Goal: Transaction & Acquisition: Purchase product/service

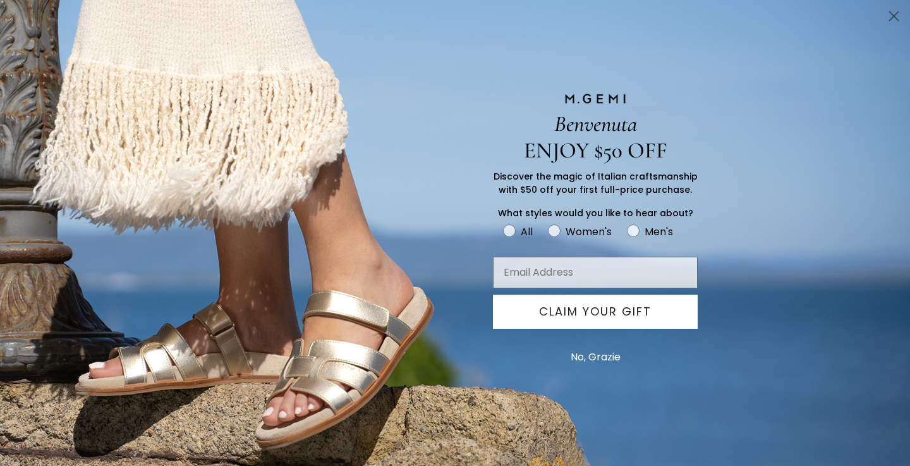
click at [891, 16] on circle "Close dialog" at bounding box center [894, 16] width 21 height 21
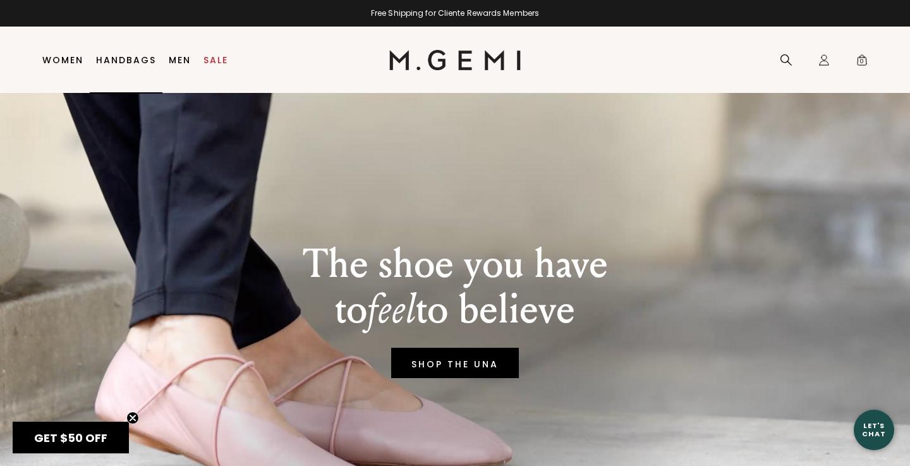
click at [113, 58] on link "Handbags" at bounding box center [126, 60] width 60 height 10
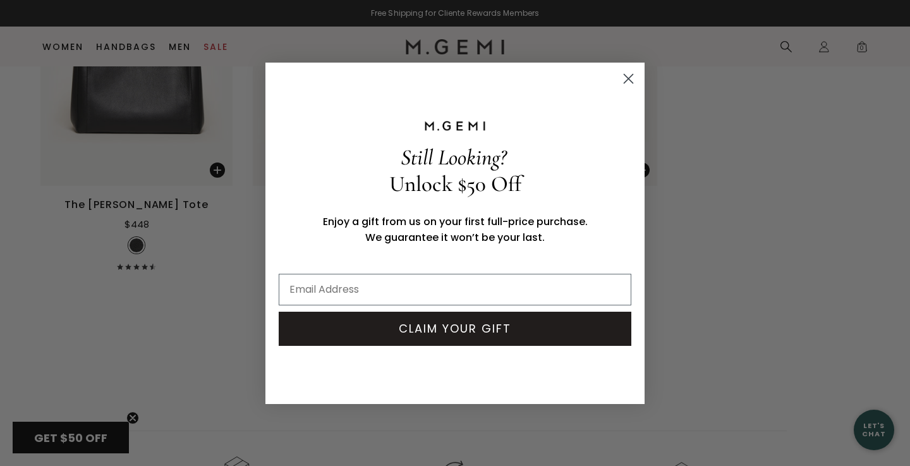
scroll to position [3376, 0]
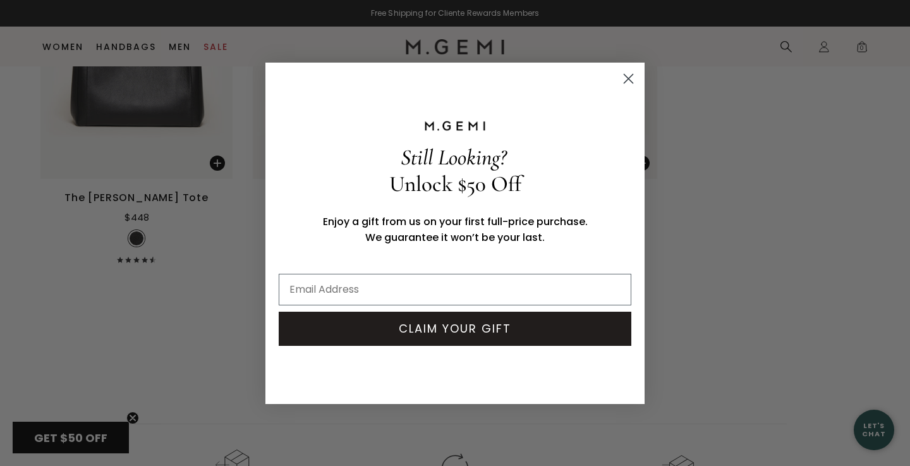
click at [626, 75] on circle "Close dialog" at bounding box center [628, 78] width 21 height 21
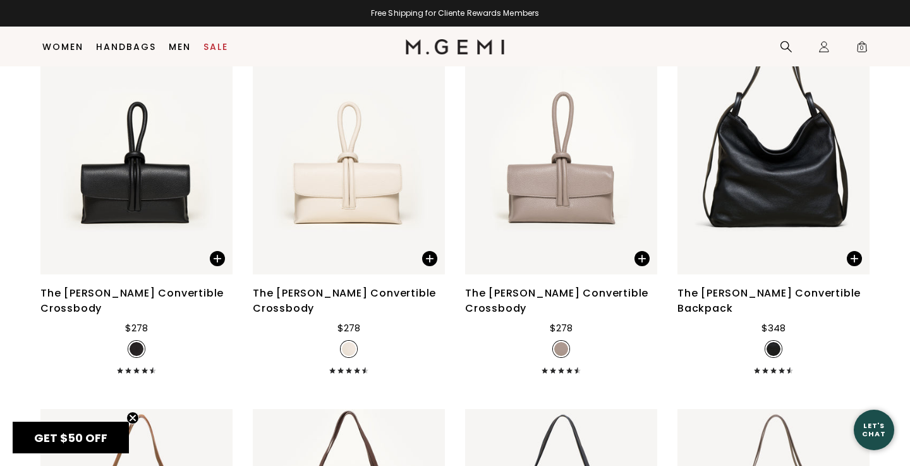
scroll to position [2112, 0]
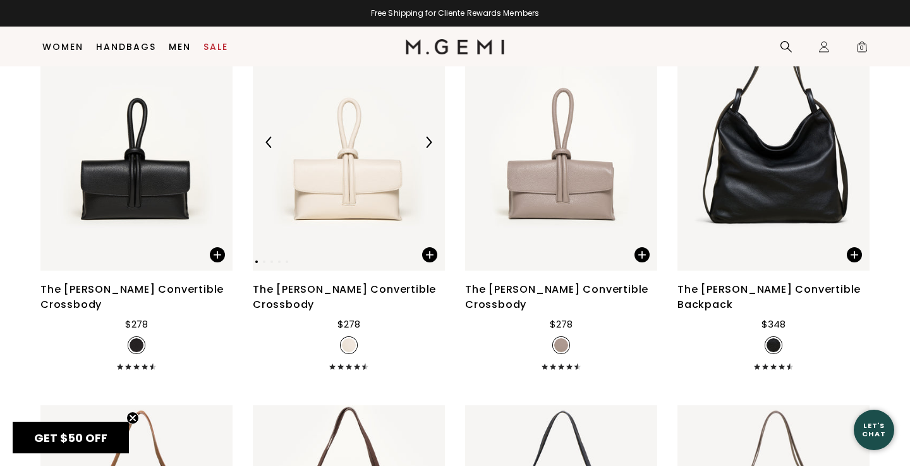
click at [353, 178] on img at bounding box center [349, 143] width 192 height 256
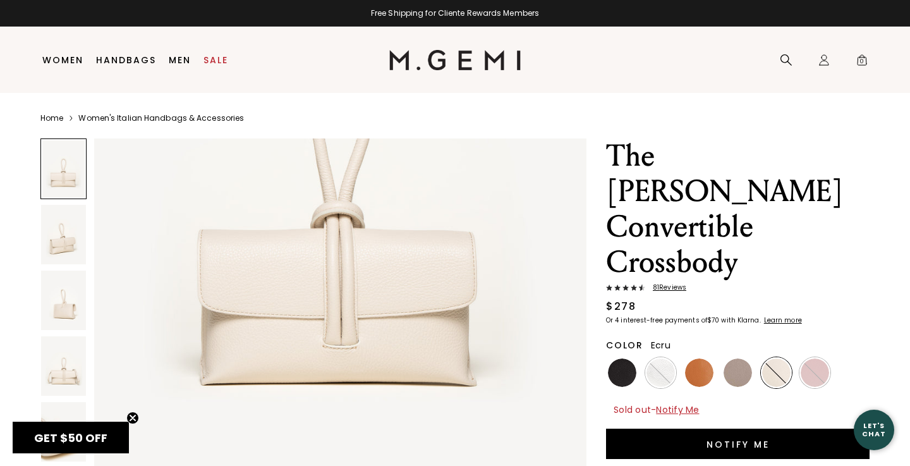
scroll to position [282, 0]
click at [68, 368] on img at bounding box center [63, 365] width 45 height 59
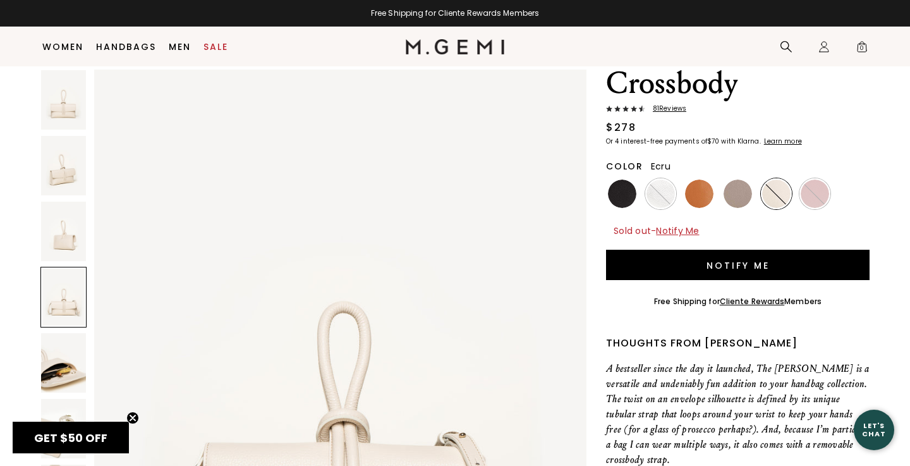
scroll to position [157, 0]
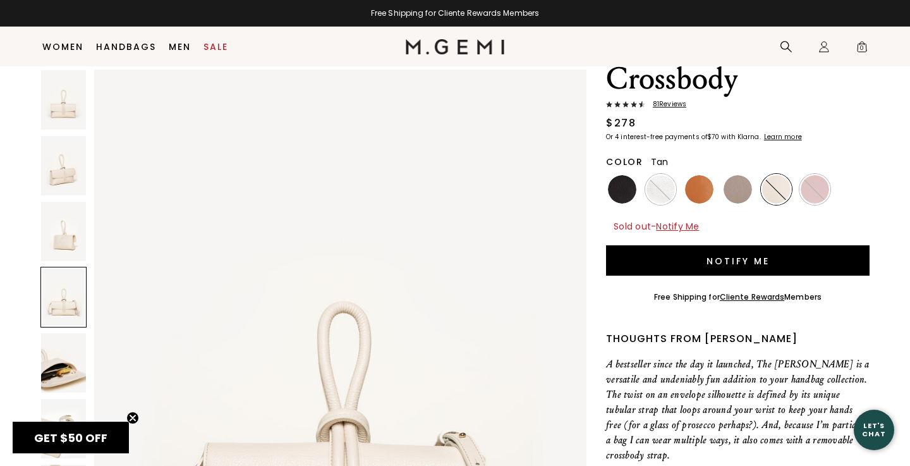
click at [698, 175] on img at bounding box center [699, 189] width 28 height 28
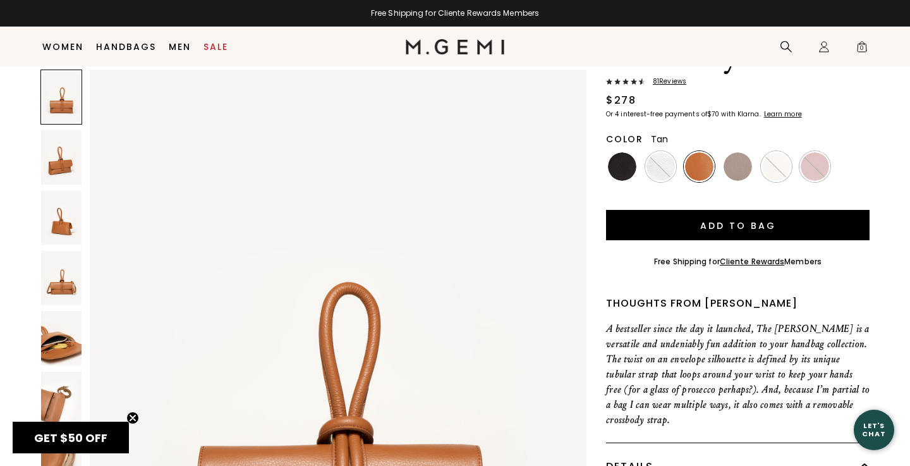
scroll to position [180, 0]
click at [738, 152] on img at bounding box center [738, 166] width 28 height 28
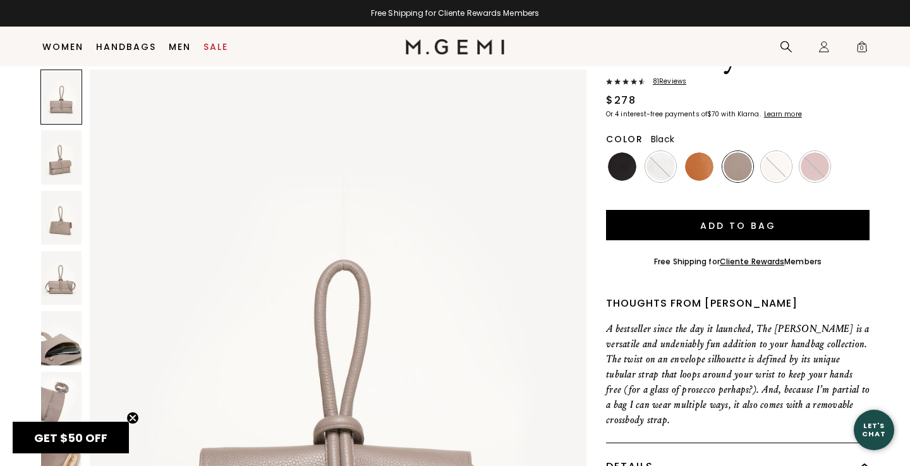
click at [621, 152] on img at bounding box center [622, 166] width 28 height 28
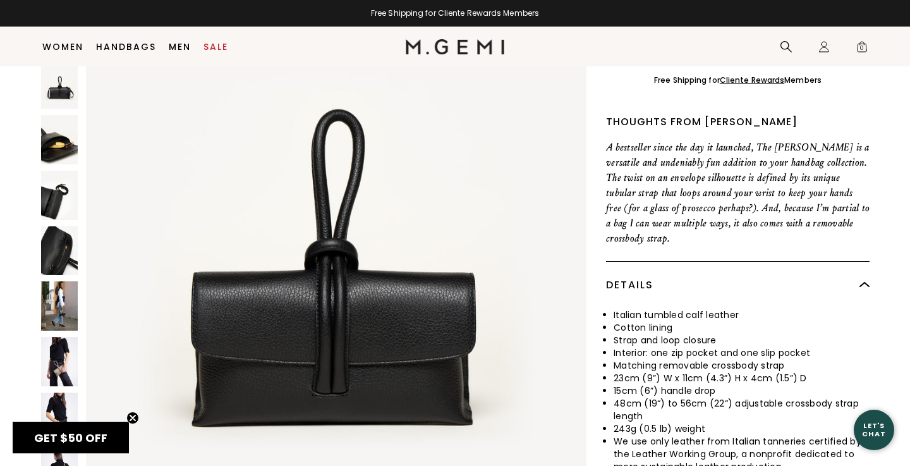
scroll to position [363, 0]
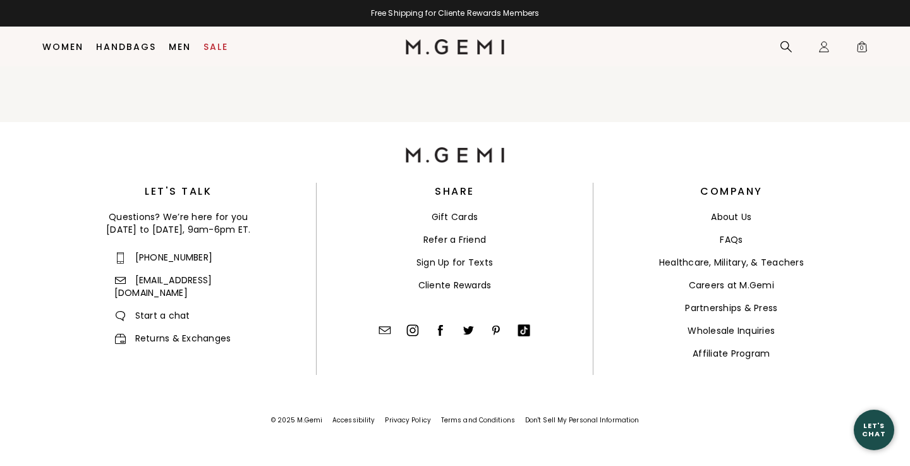
scroll to position [1691, 0]
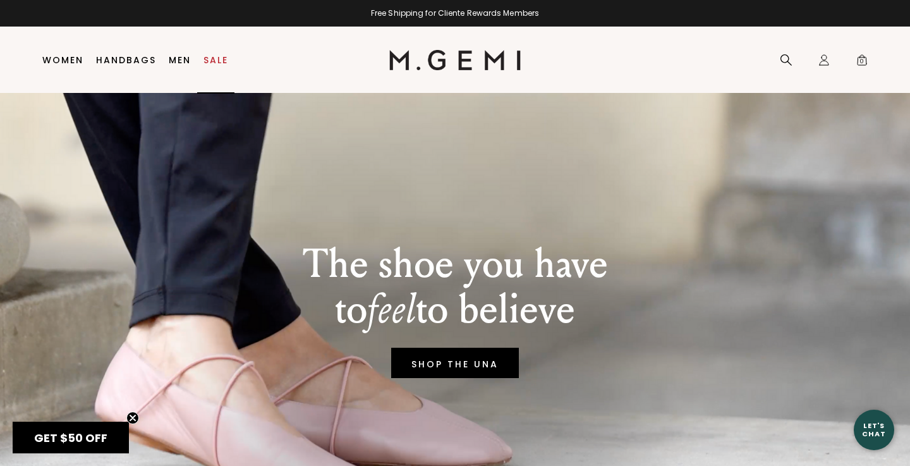
click at [212, 60] on link "Sale" at bounding box center [216, 60] width 25 height 10
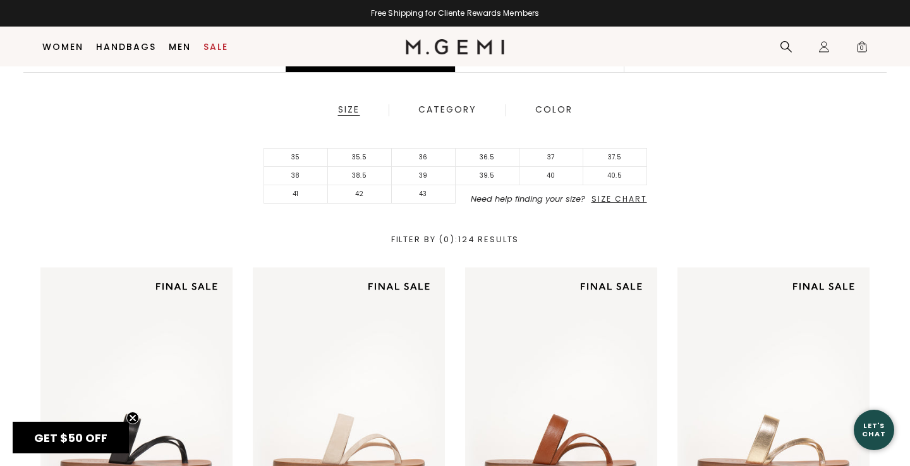
scroll to position [284, 0]
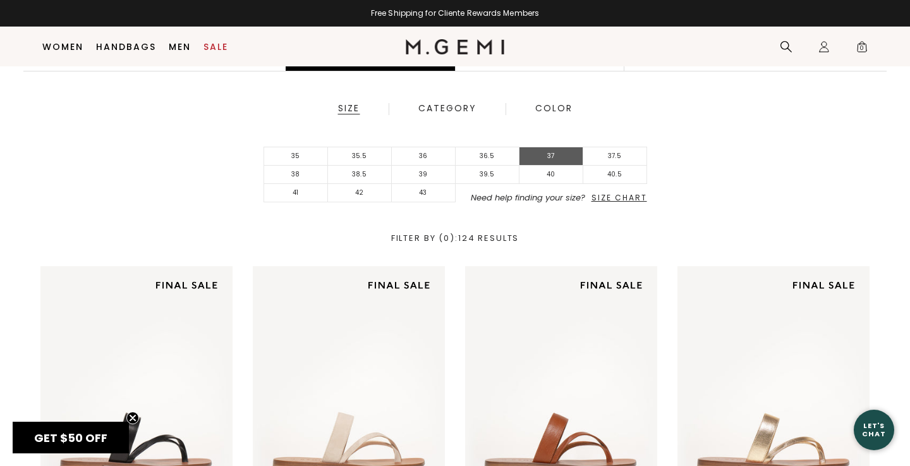
click at [557, 154] on li "37" at bounding box center [552, 156] width 64 height 18
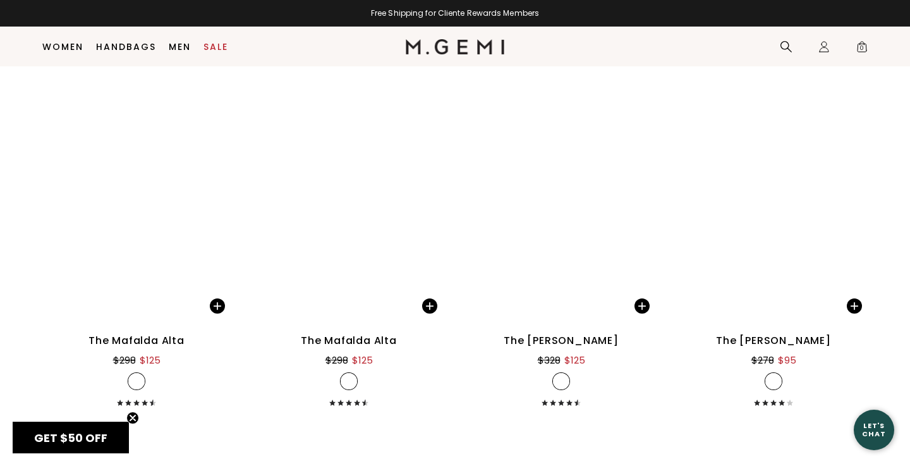
scroll to position [4269, 0]
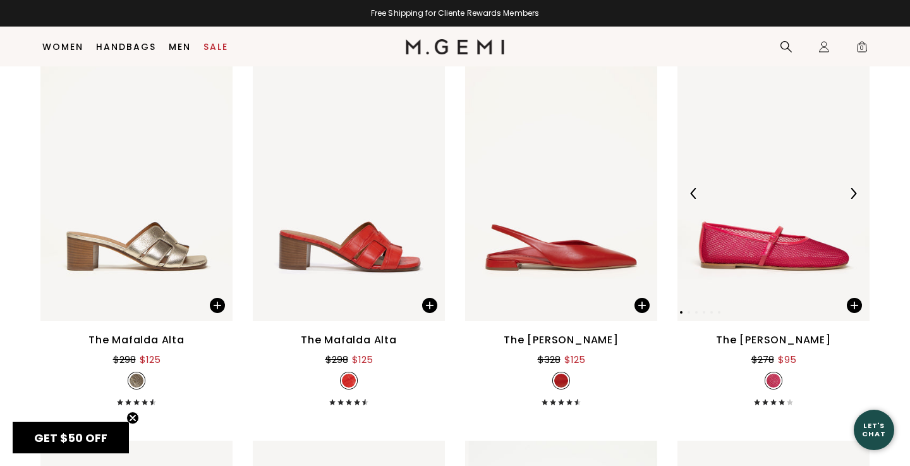
click at [782, 253] on img at bounding box center [774, 193] width 192 height 256
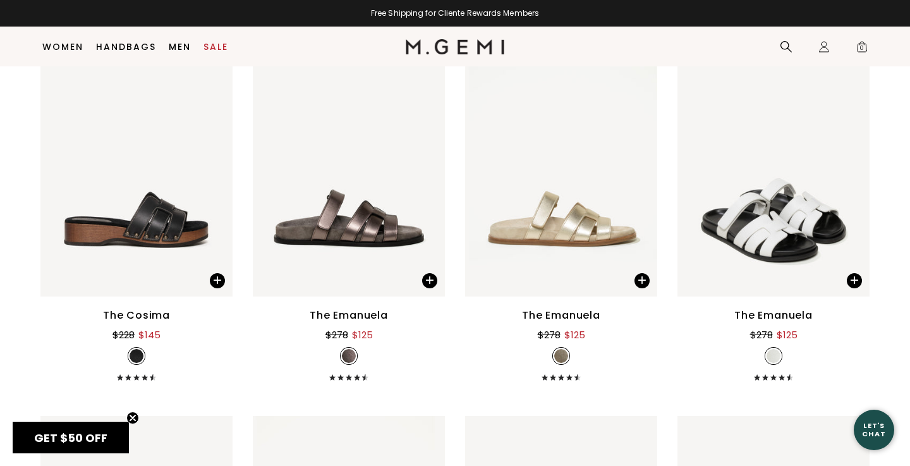
scroll to position [4666, 0]
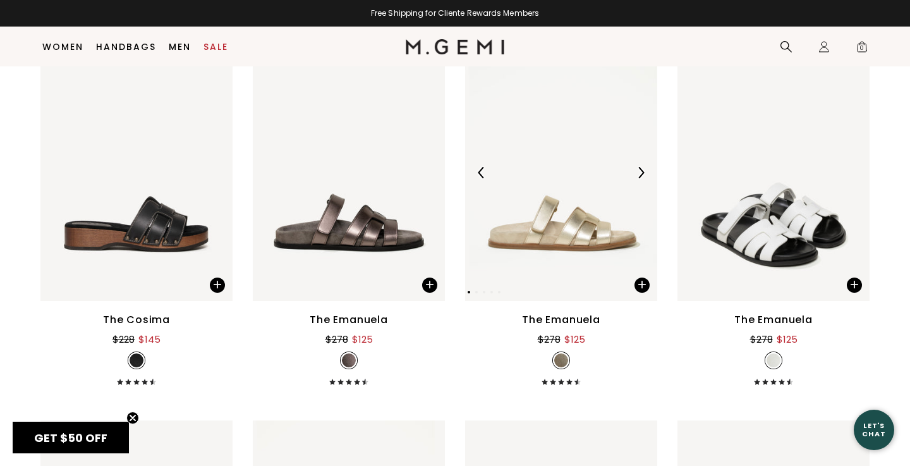
click at [569, 226] on img at bounding box center [561, 172] width 192 height 256
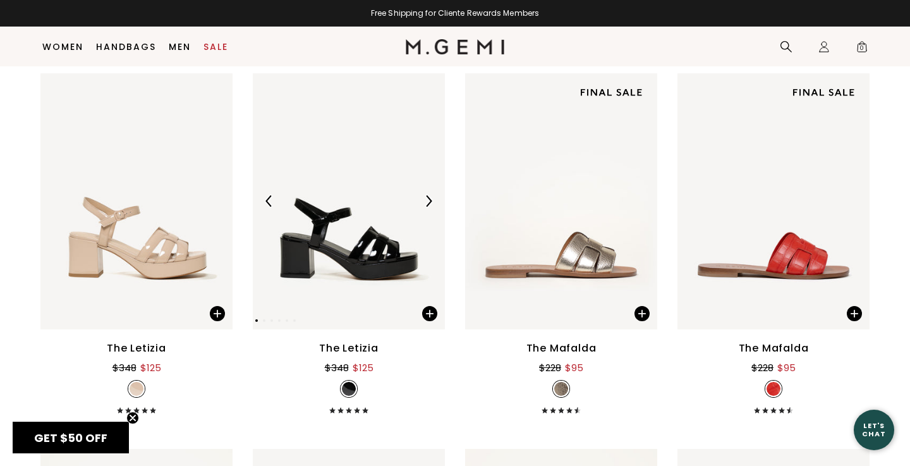
scroll to position [3888, 0]
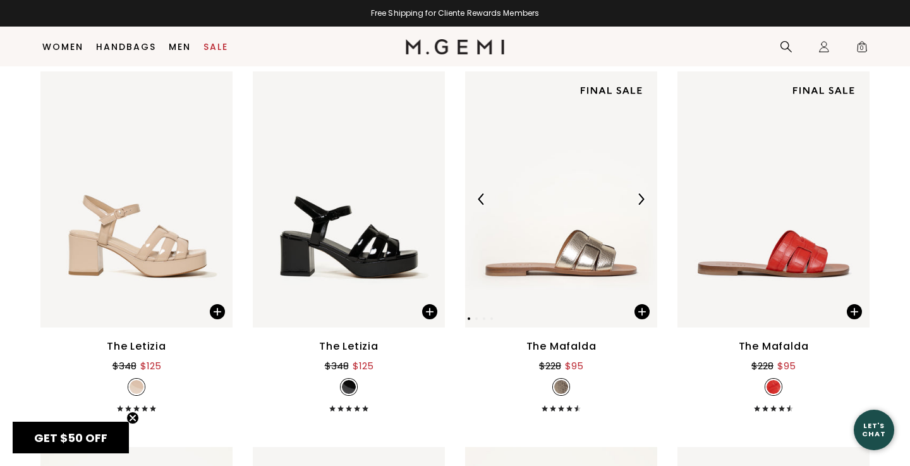
click at [587, 254] on img at bounding box center [561, 199] width 192 height 256
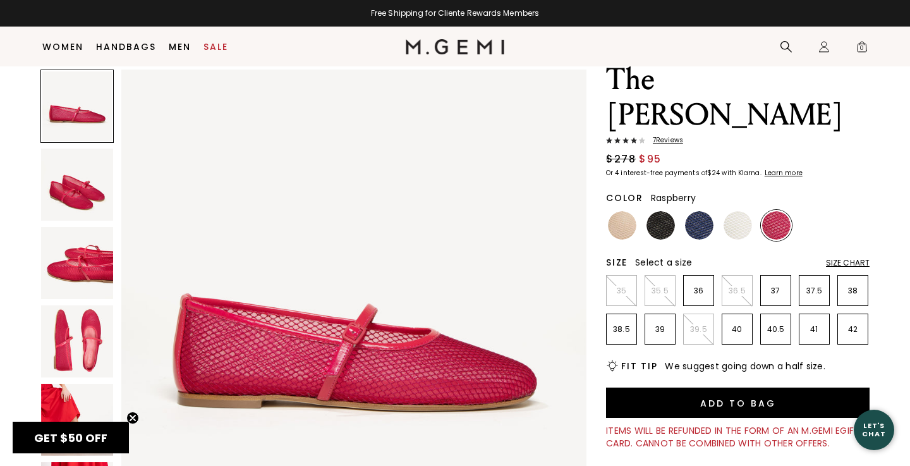
scroll to position [55, 0]
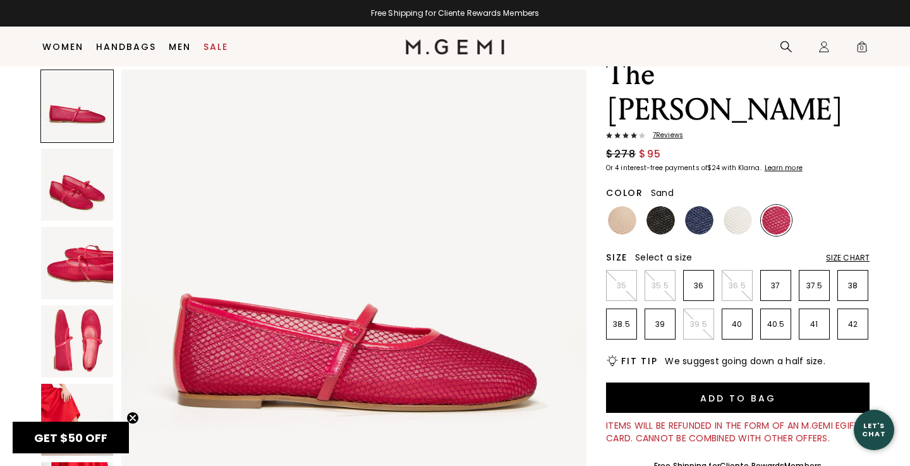
click at [621, 206] on img at bounding box center [622, 220] width 28 height 28
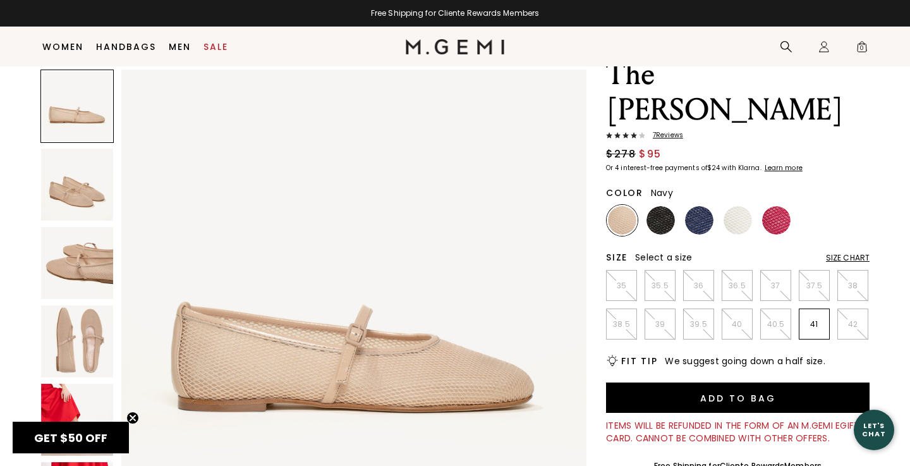
click at [700, 206] on img at bounding box center [699, 220] width 28 height 28
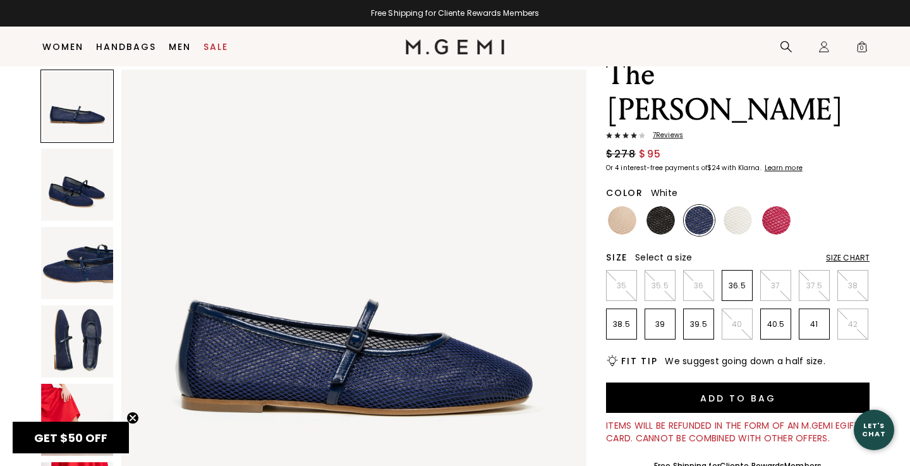
click at [744, 206] on img at bounding box center [738, 220] width 28 height 28
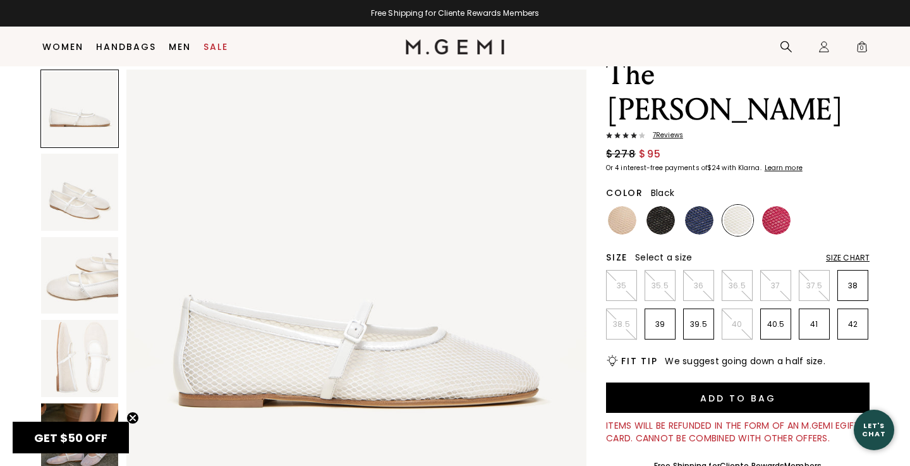
click at [661, 206] on img at bounding box center [661, 220] width 28 height 28
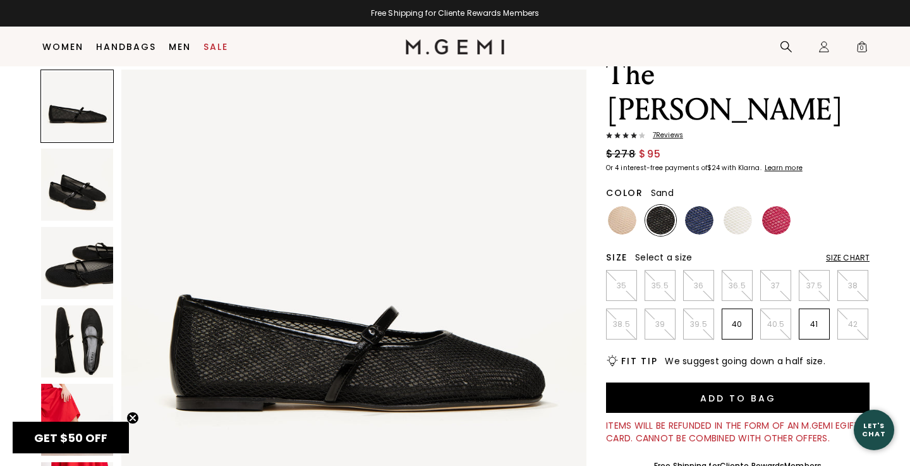
click at [618, 206] on img at bounding box center [622, 220] width 28 height 28
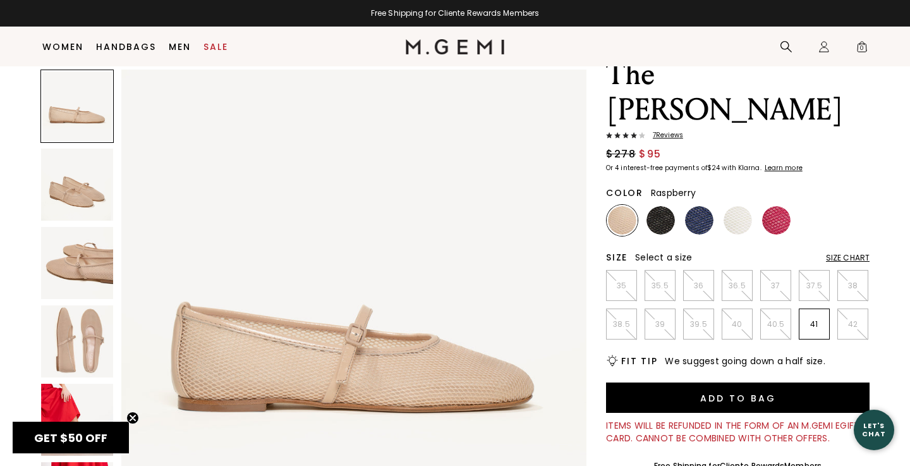
click at [778, 206] on img at bounding box center [776, 220] width 28 height 28
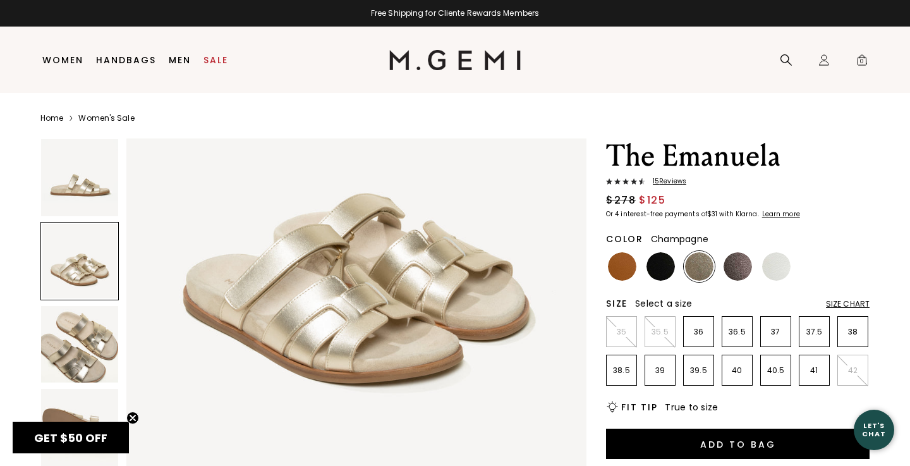
scroll to position [605, 0]
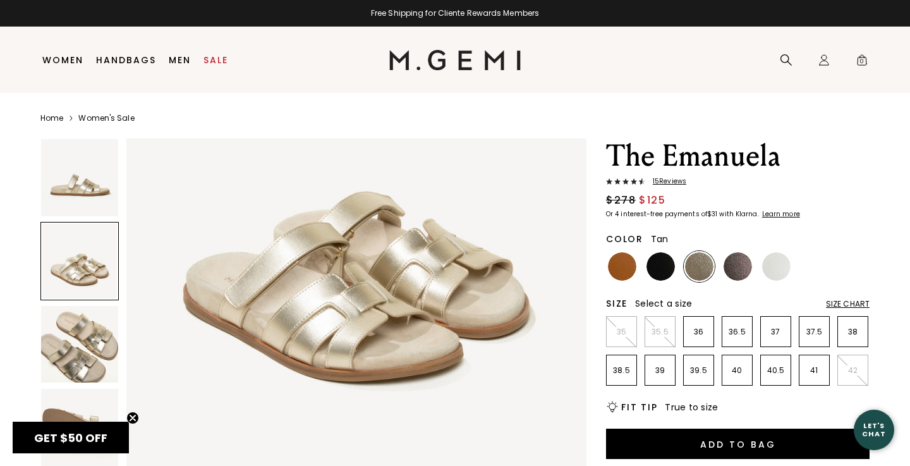
click at [623, 264] on img at bounding box center [622, 266] width 28 height 28
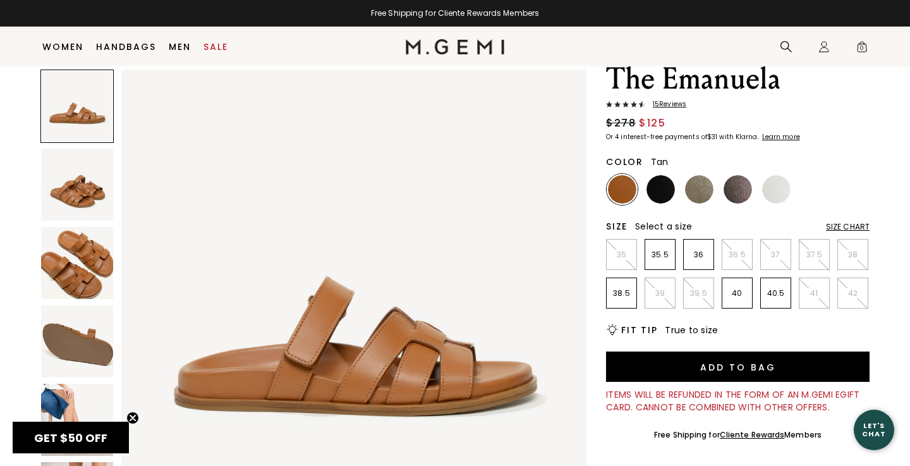
scroll to position [52, 0]
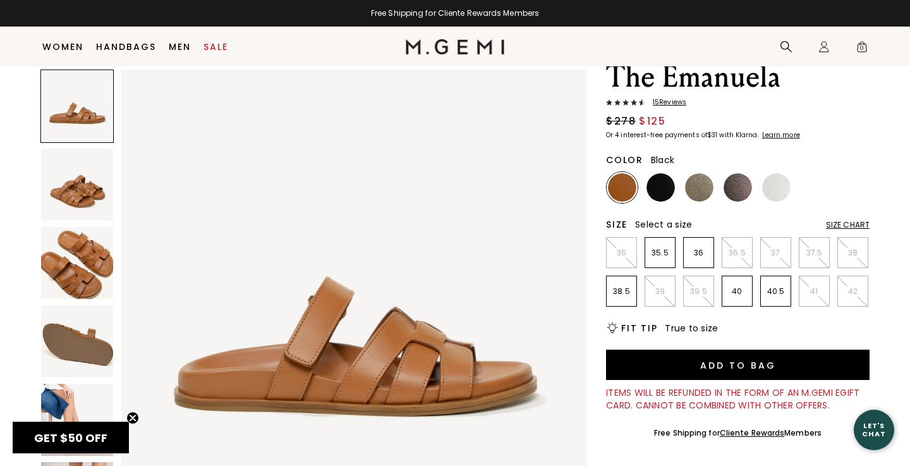
click at [658, 193] on img at bounding box center [661, 187] width 28 height 28
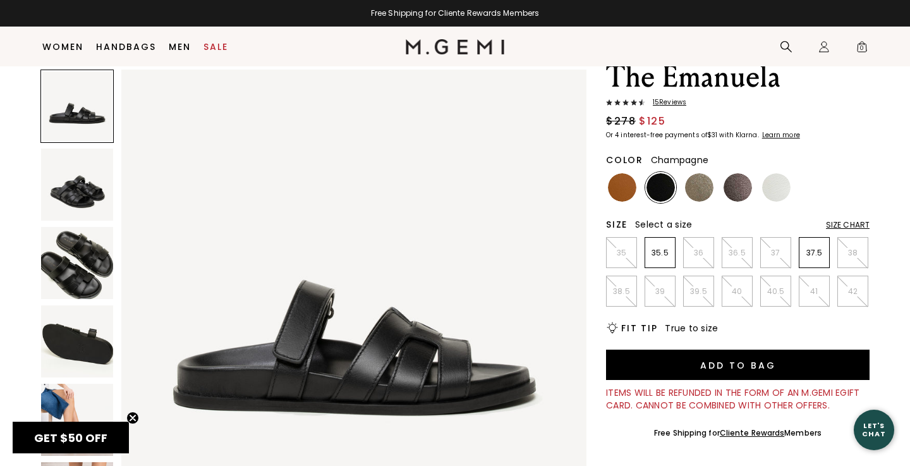
click at [699, 185] on img at bounding box center [699, 187] width 28 height 28
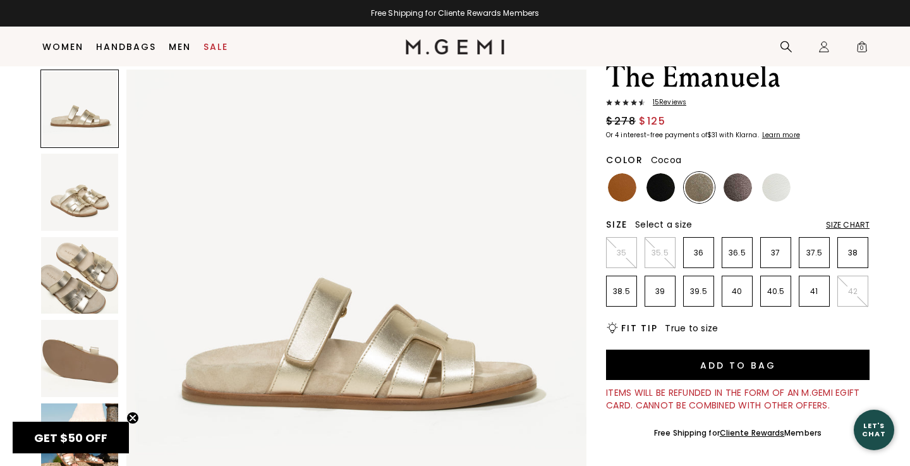
click at [740, 181] on img at bounding box center [738, 187] width 28 height 28
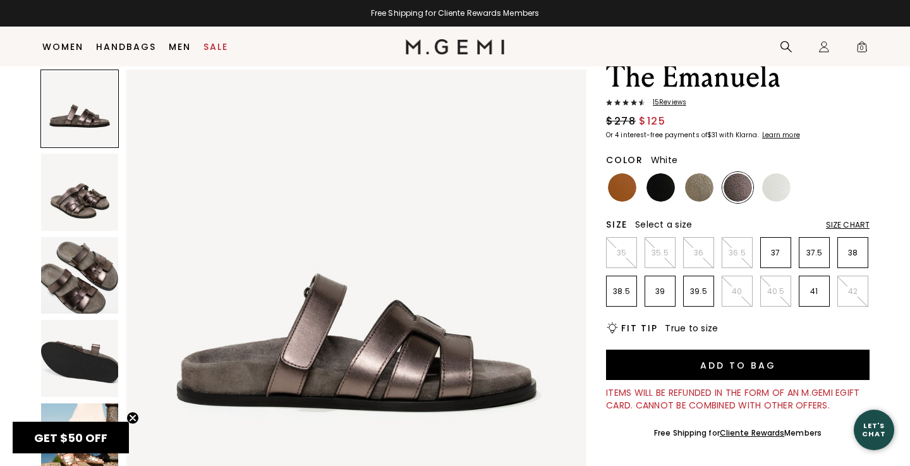
click at [778, 187] on img at bounding box center [776, 187] width 28 height 28
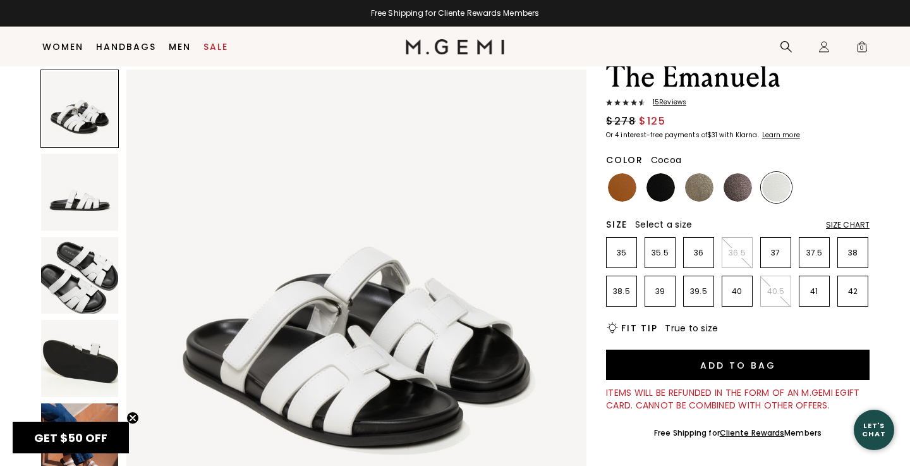
click at [734, 191] on img at bounding box center [738, 187] width 28 height 28
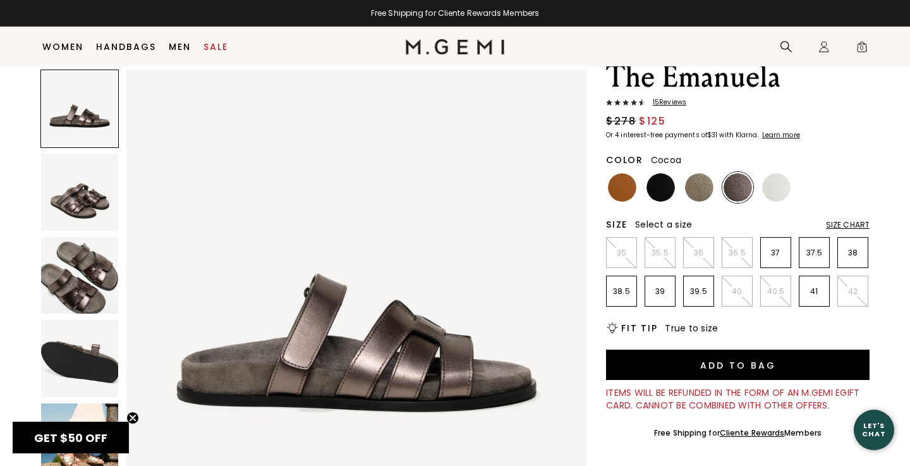
click at [95, 280] on img at bounding box center [79, 275] width 77 height 77
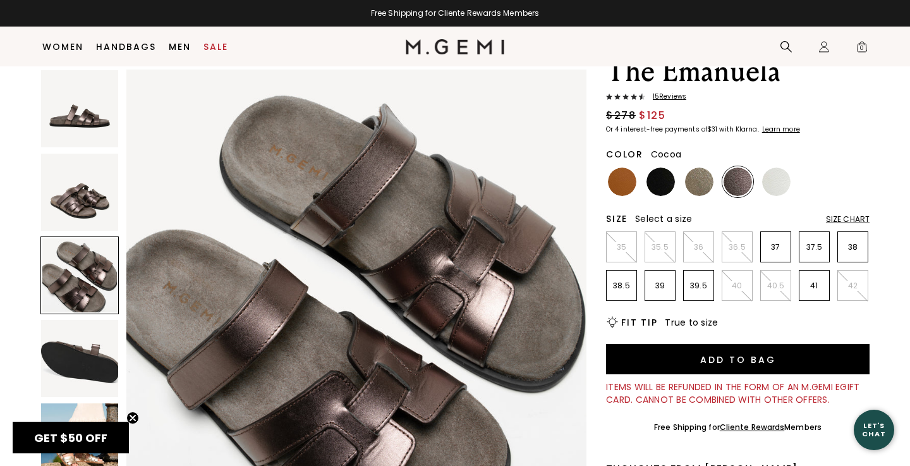
scroll to position [59, 0]
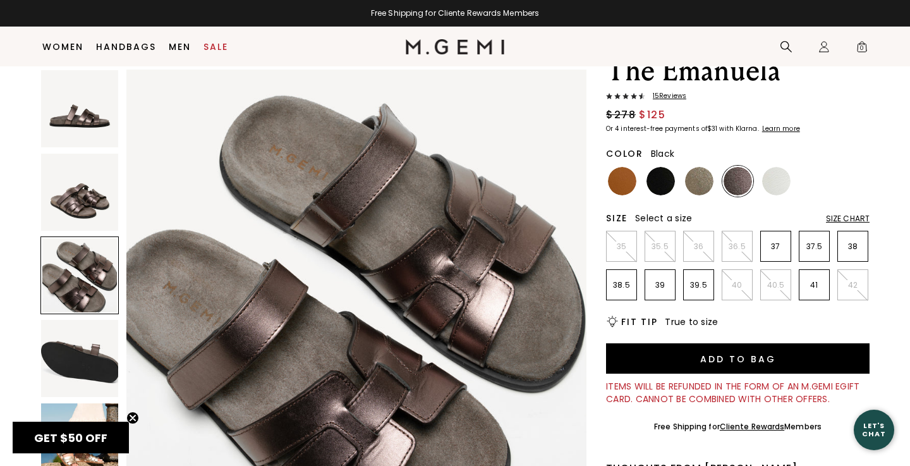
click at [657, 183] on img at bounding box center [661, 181] width 28 height 28
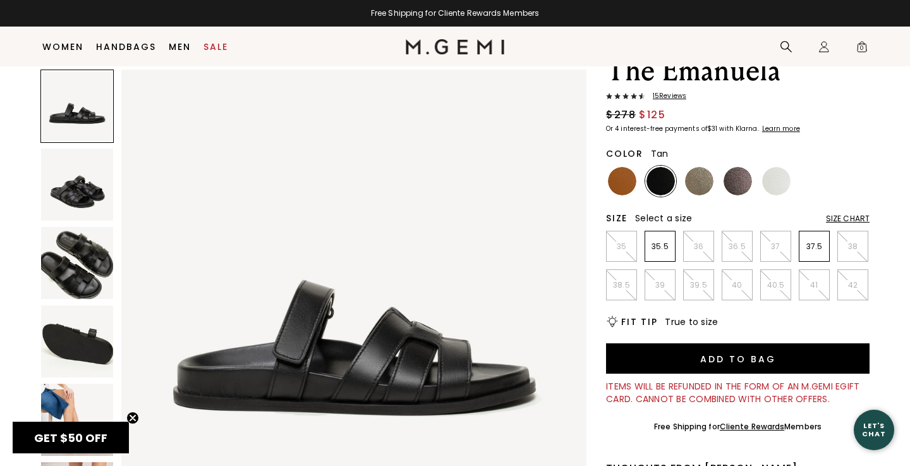
click at [623, 185] on img at bounding box center [622, 181] width 28 height 28
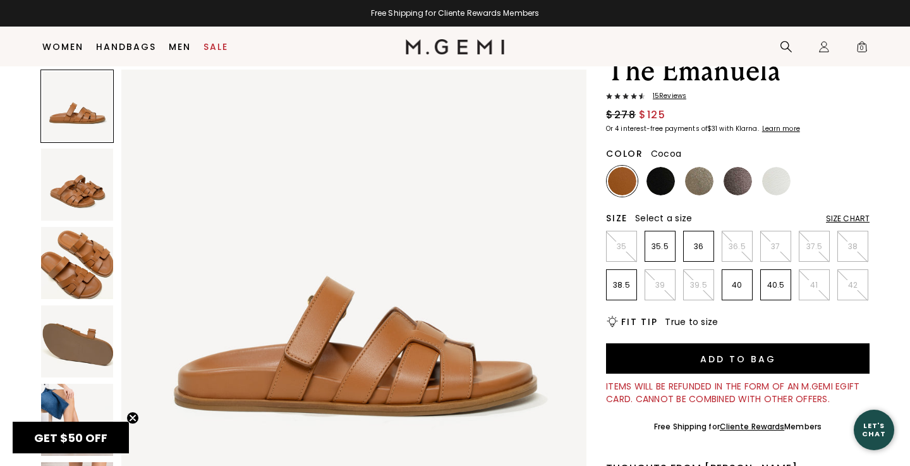
click at [740, 176] on img at bounding box center [738, 181] width 28 height 28
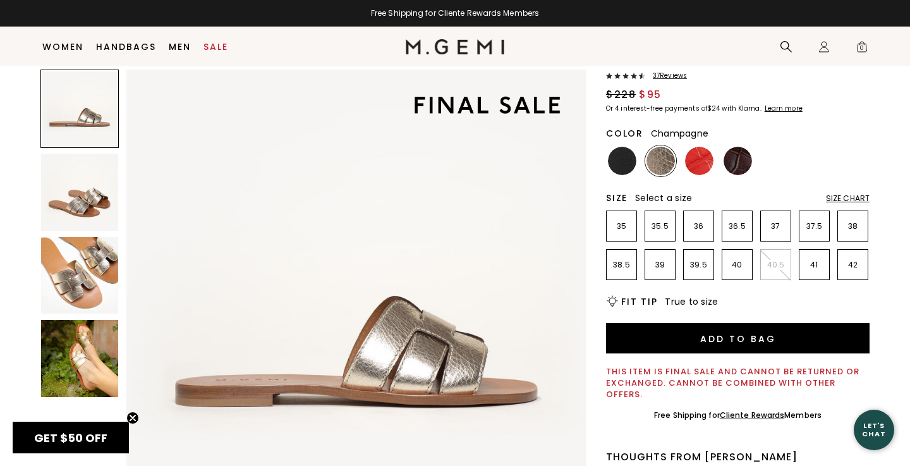
scroll to position [77, 0]
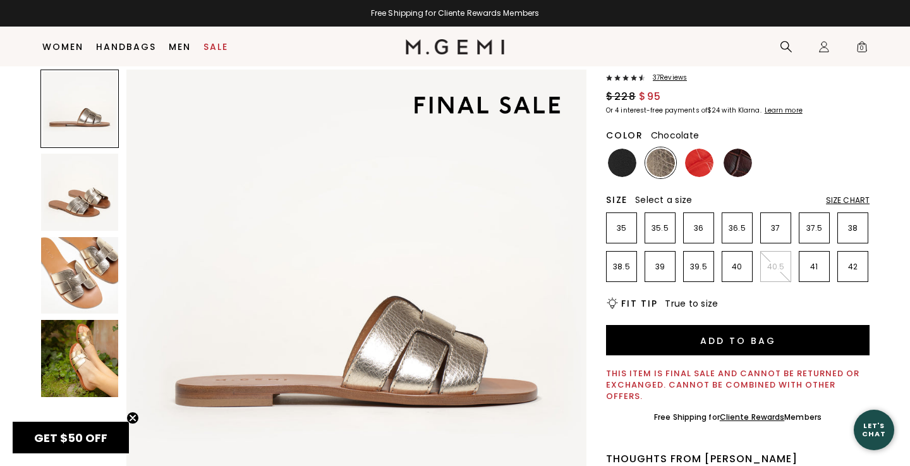
click at [737, 164] on img at bounding box center [738, 163] width 28 height 28
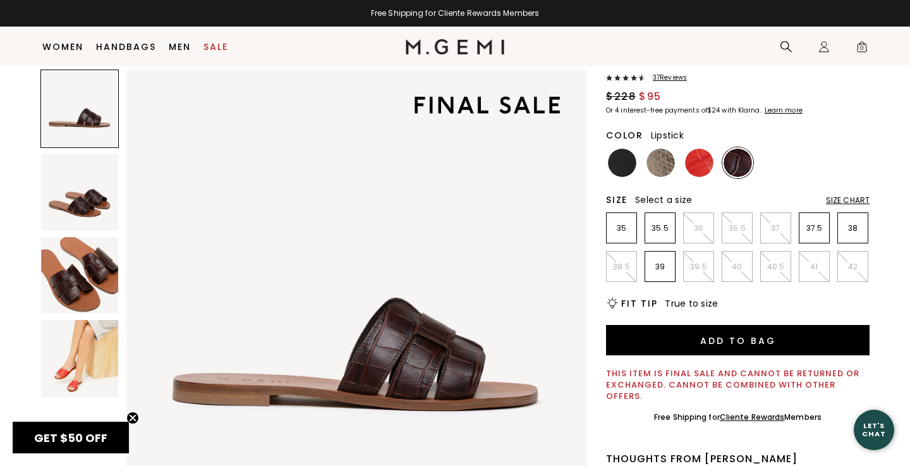
click at [697, 162] on img at bounding box center [699, 163] width 28 height 28
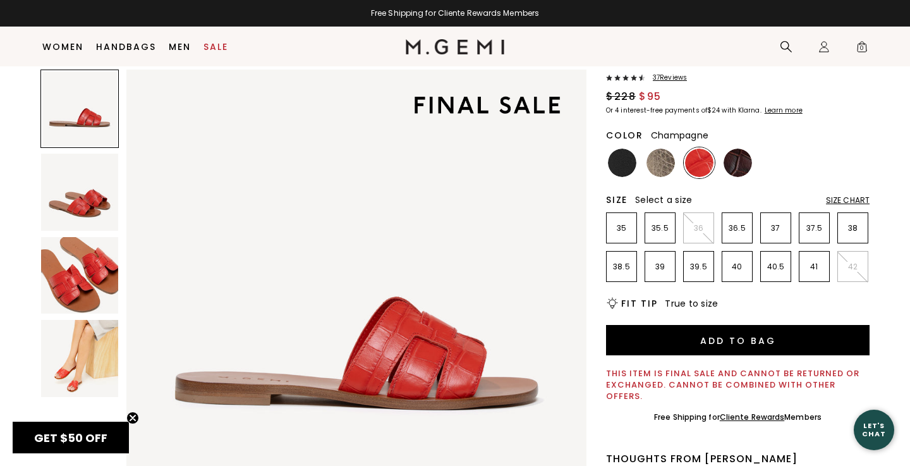
click at [662, 164] on img at bounding box center [661, 163] width 28 height 28
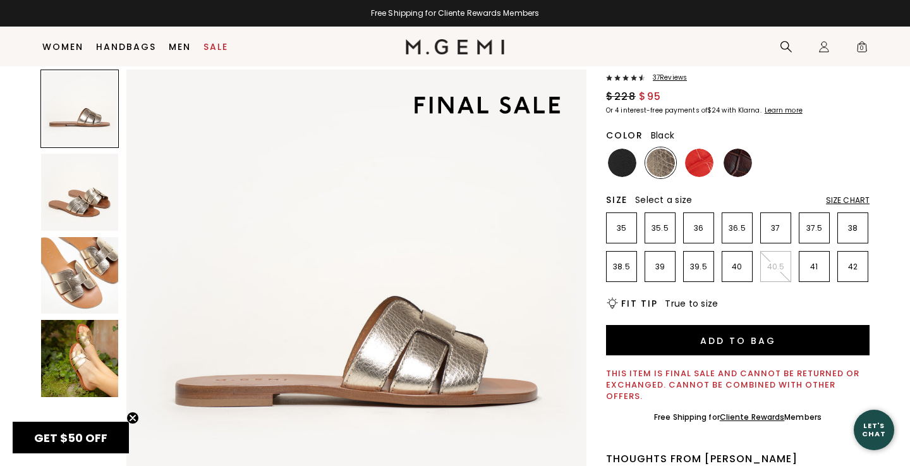
click at [621, 169] on img at bounding box center [622, 163] width 28 height 28
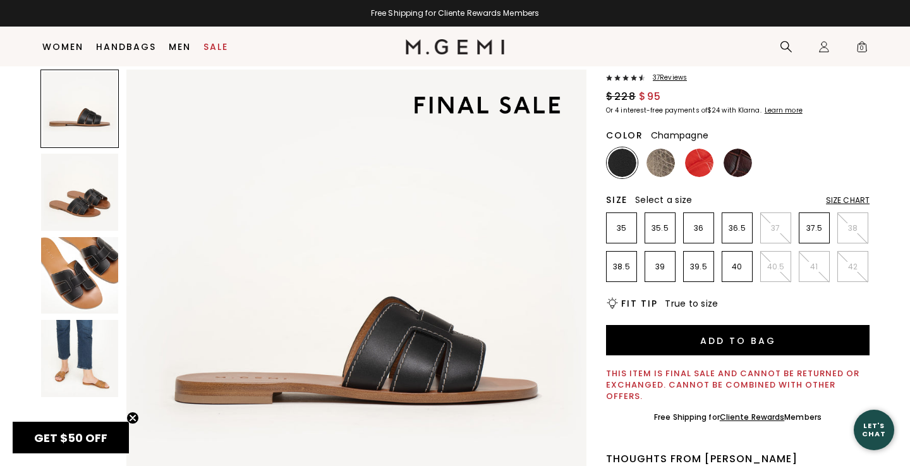
click at [657, 165] on img at bounding box center [661, 163] width 28 height 28
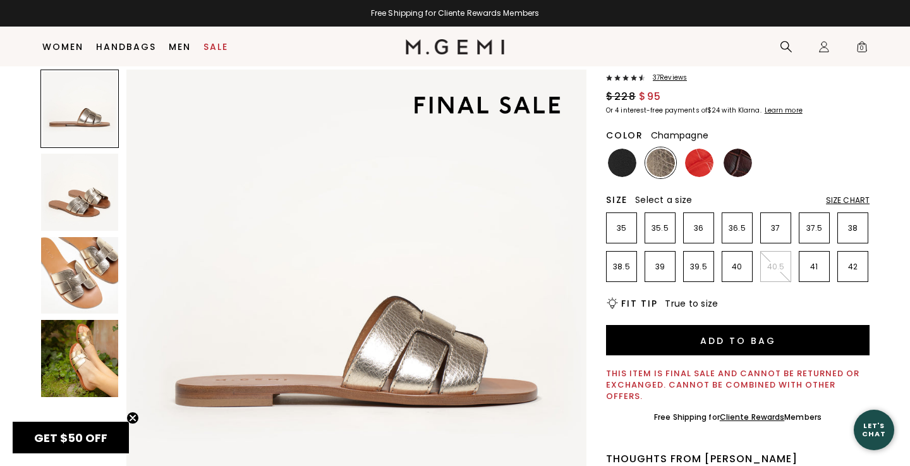
click at [83, 370] on img at bounding box center [79, 358] width 77 height 77
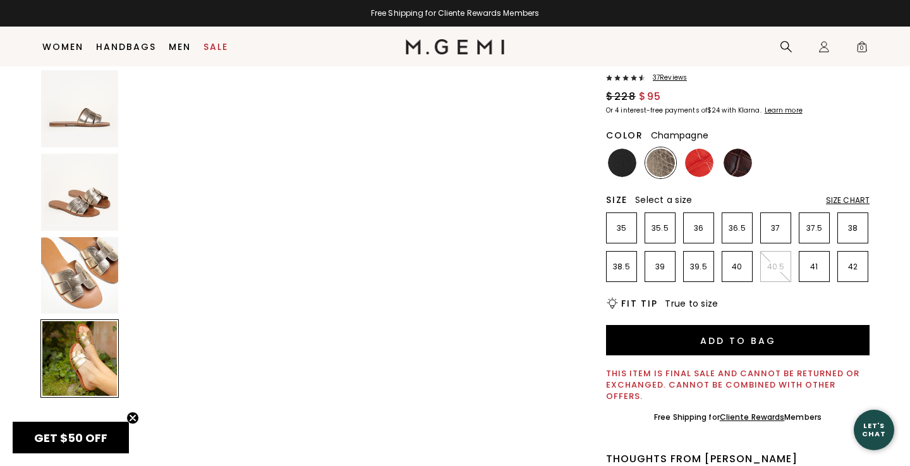
scroll to position [1419, 0]
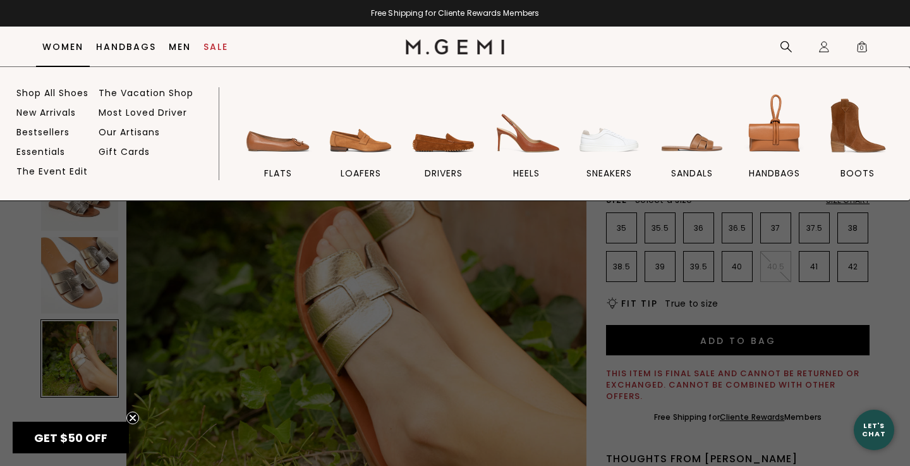
click at [69, 43] on link "Women" at bounding box center [62, 47] width 41 height 10
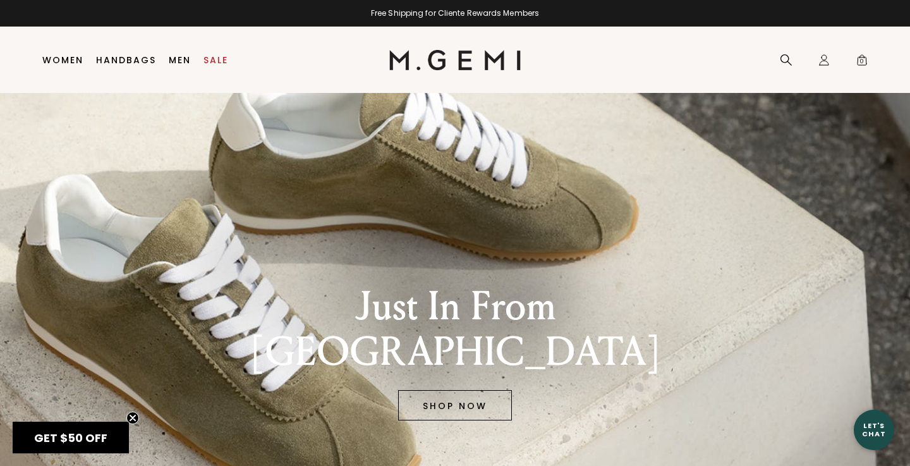
click at [472, 390] on link "SHOP NOW" at bounding box center [455, 405] width 114 height 30
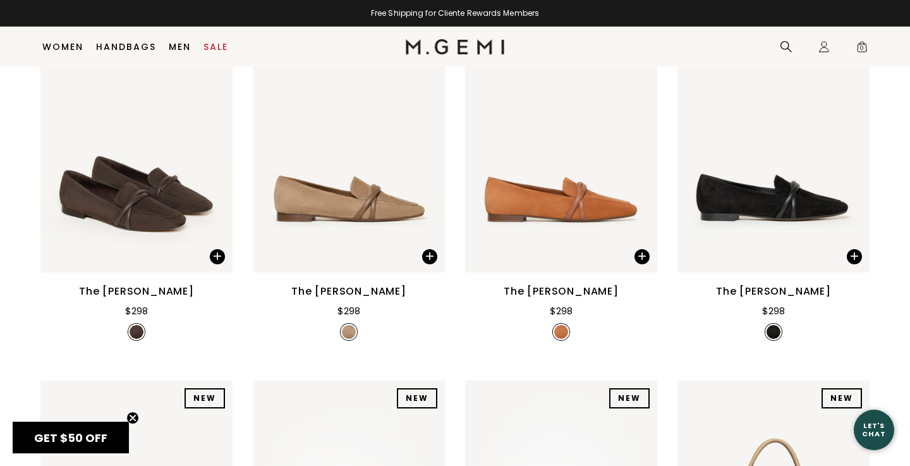
scroll to position [595, 0]
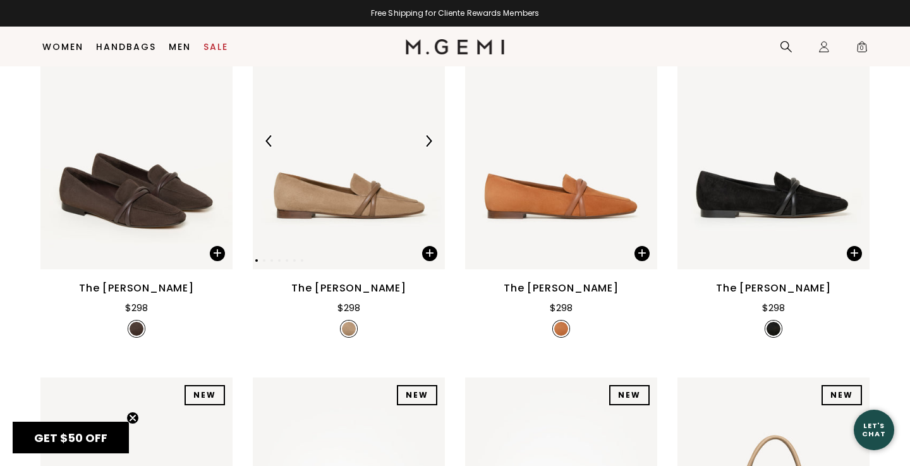
click at [324, 221] on img at bounding box center [349, 141] width 192 height 256
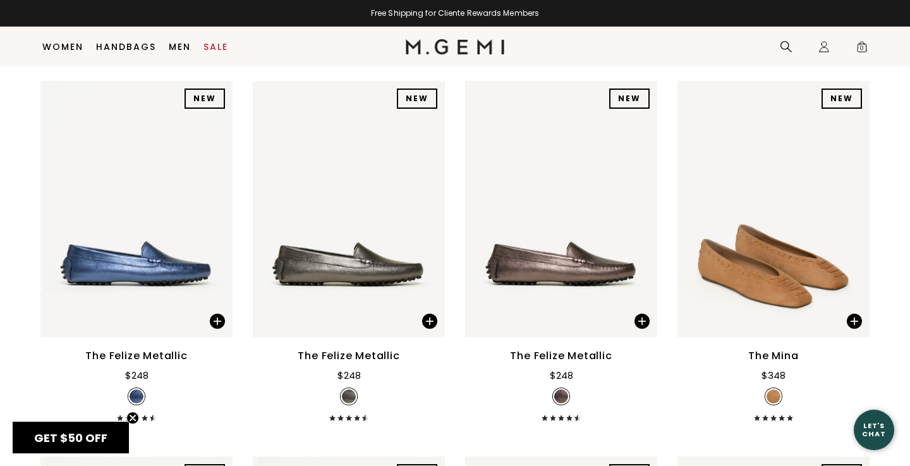
scroll to position [2383, 0]
click at [754, 298] on img at bounding box center [774, 208] width 192 height 256
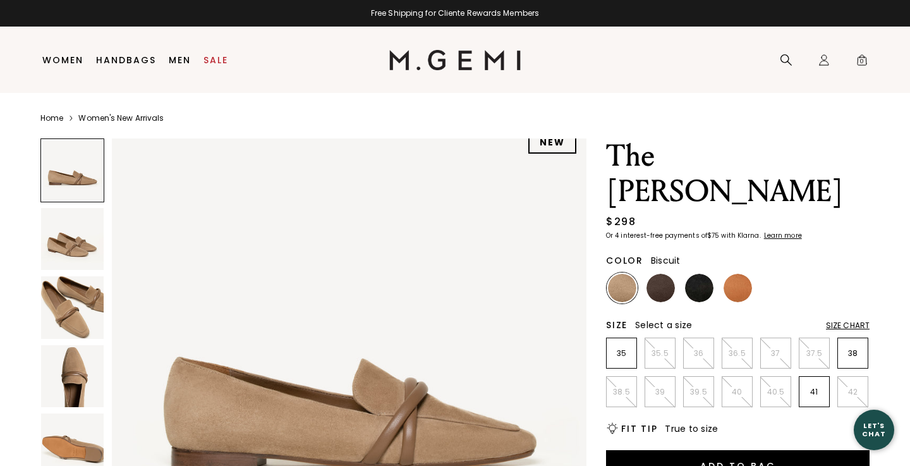
scroll to position [19, 0]
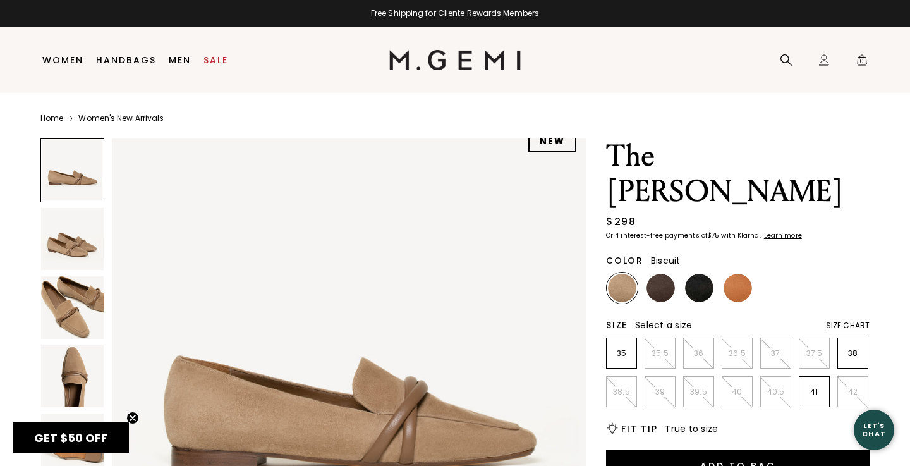
click at [79, 293] on img at bounding box center [72, 307] width 63 height 63
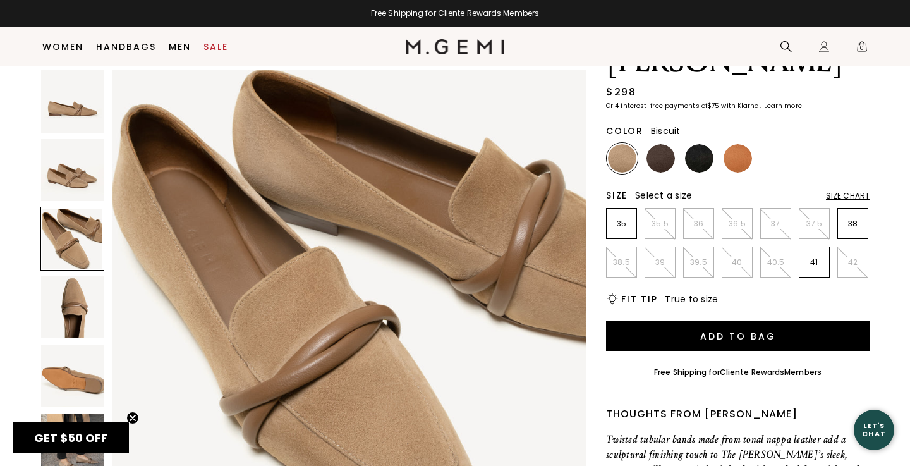
scroll to position [104, 0]
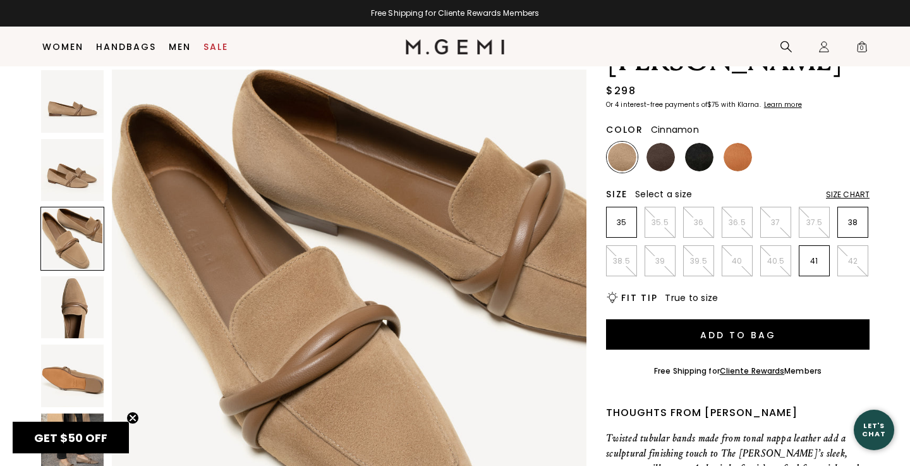
click at [731, 143] on img at bounding box center [738, 157] width 28 height 28
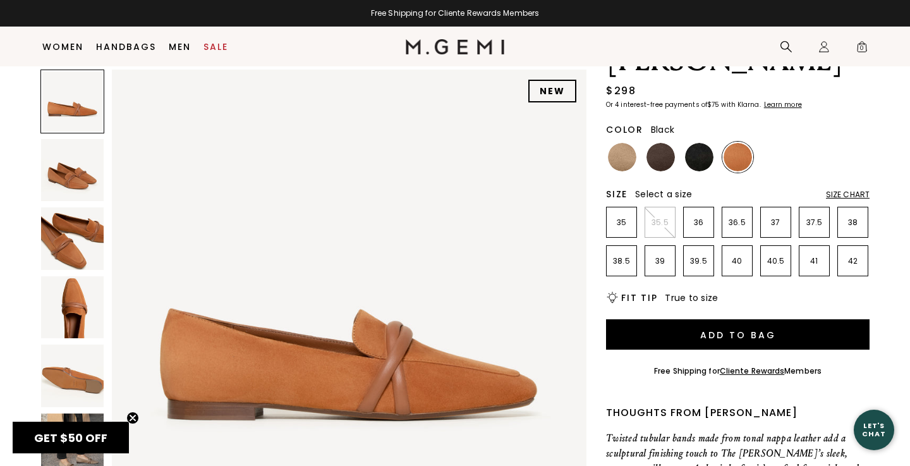
click at [700, 143] on img at bounding box center [699, 157] width 28 height 28
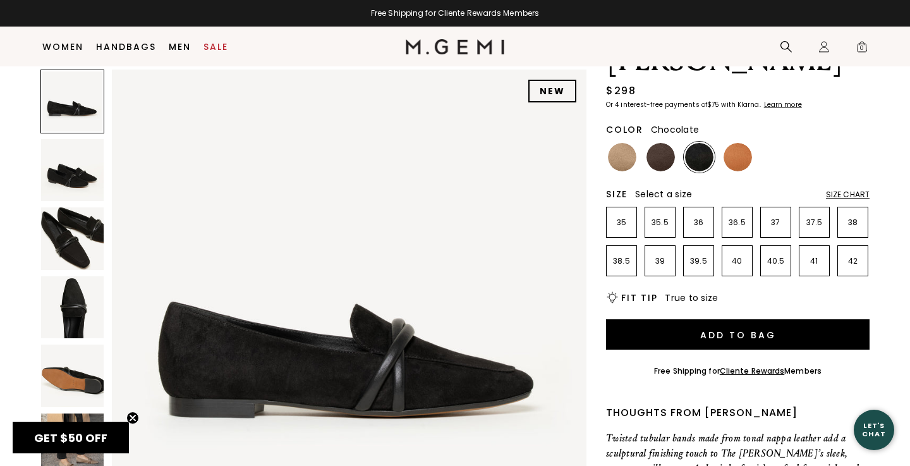
click at [656, 143] on img at bounding box center [661, 157] width 28 height 28
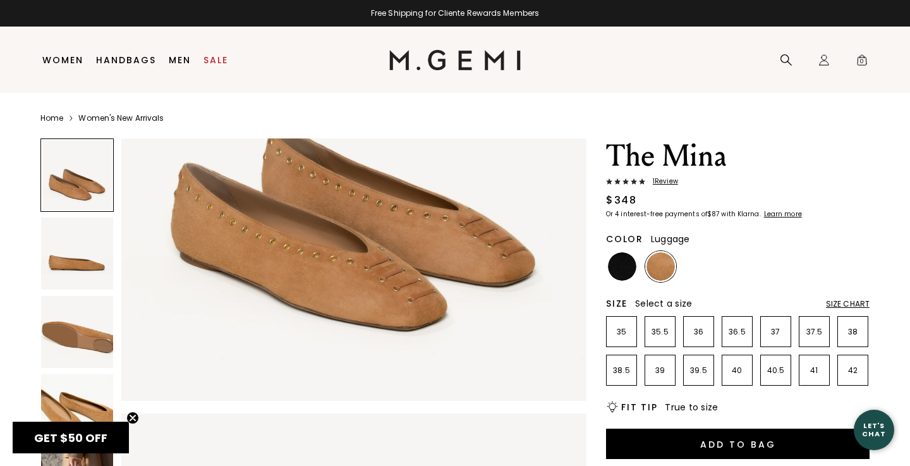
scroll to position [204, 0]
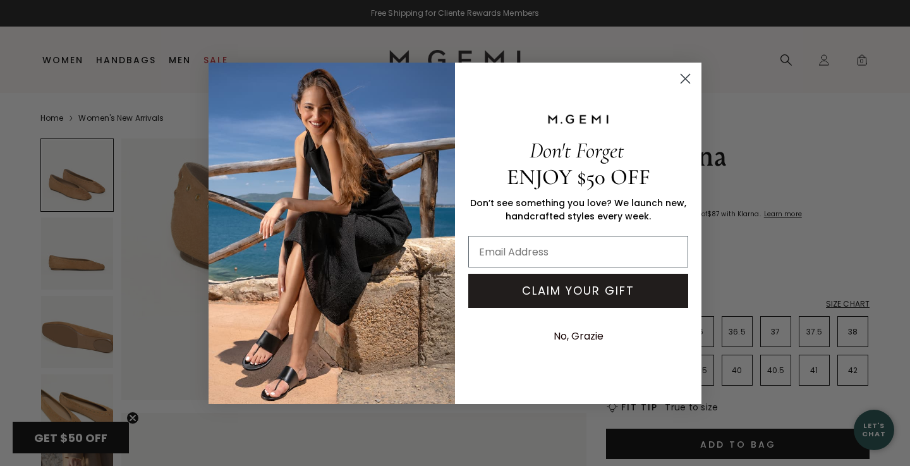
click at [687, 76] on icon "Close dialog" at bounding box center [685, 78] width 9 height 9
